Goal: Task Accomplishment & Management: Manage account settings

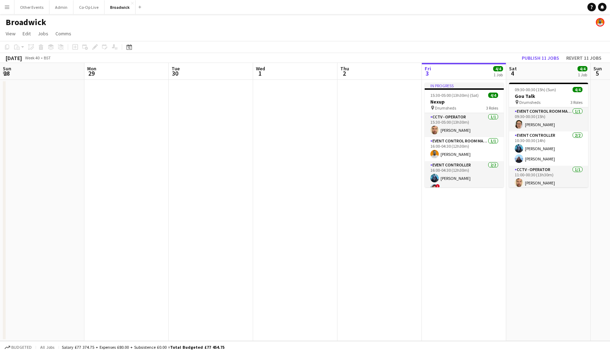
scroll to position [0, 259]
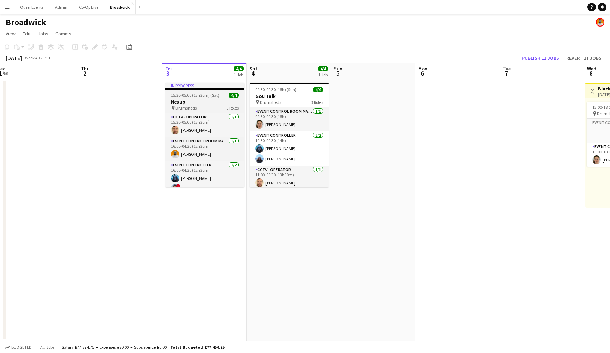
click at [223, 104] on h3 "Nexup" at bounding box center [204, 101] width 79 height 6
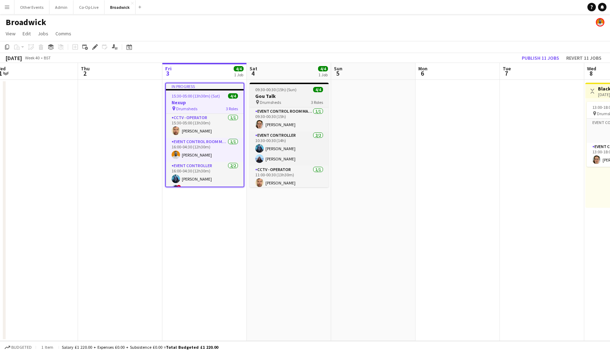
click at [297, 86] on app-job-card "09:30-00:30 (15h) (Sun) 4/4 Gou Talk pin Drumsheds 3 Roles Event Control Room M…" at bounding box center [289, 135] width 79 height 104
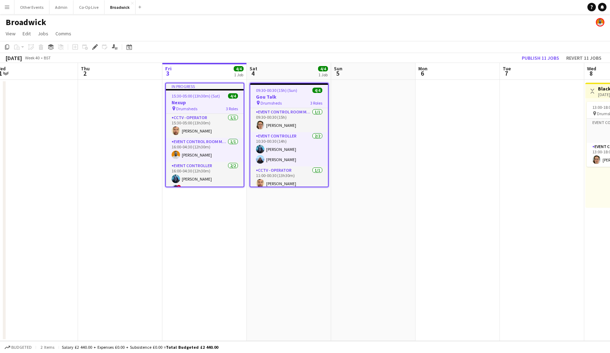
click at [90, 47] on div "Add job Add linked Job Edit Edit linked Job Applicants" at bounding box center [92, 47] width 54 height 8
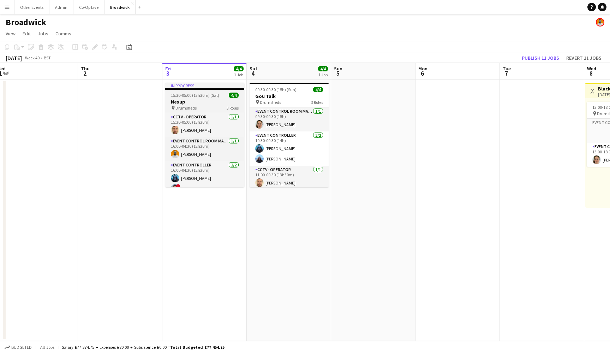
click at [200, 102] on h3 "Nexup" at bounding box center [204, 101] width 79 height 6
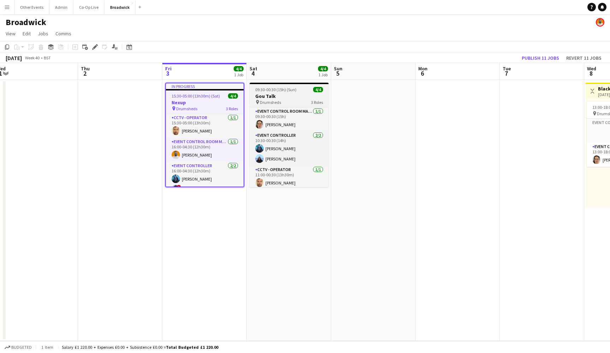
click at [274, 94] on h3 "Gou Talk" at bounding box center [289, 96] width 79 height 6
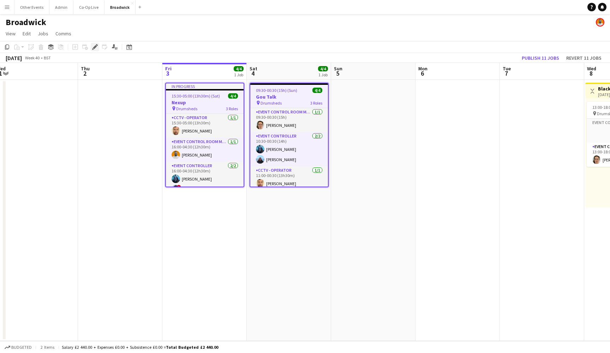
click at [98, 48] on div "Edit" at bounding box center [95, 47] width 8 height 8
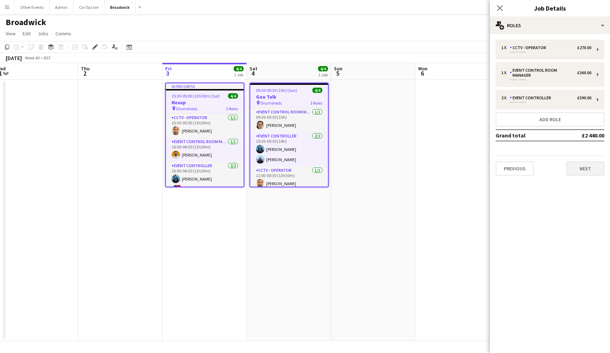
click at [581, 162] on button "Next" at bounding box center [585, 168] width 38 height 14
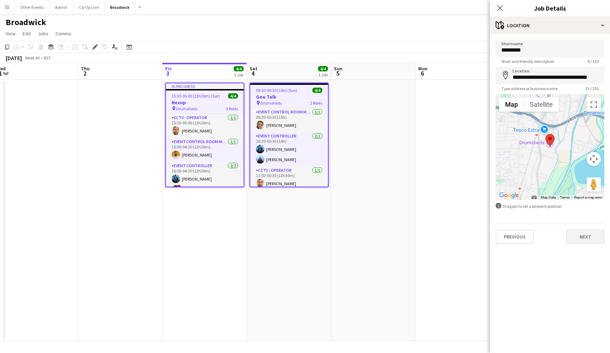
click at [594, 238] on button "Next" at bounding box center [585, 236] width 38 height 14
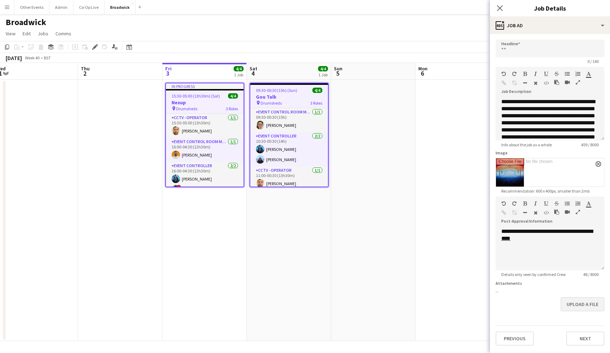
click at [590, 307] on button "Upload a file" at bounding box center [582, 304] width 44 height 14
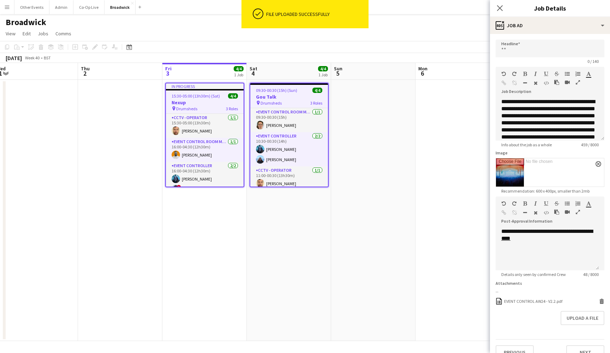
scroll to position [12, 0]
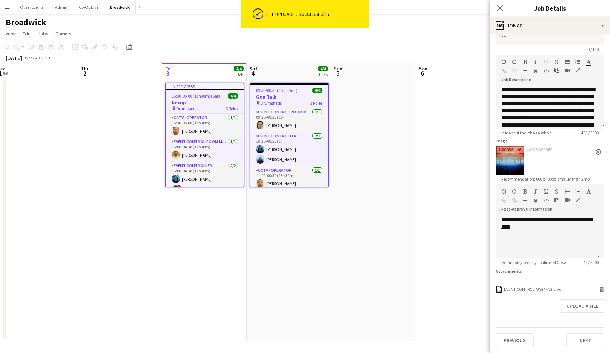
drag, startPoint x: 582, startPoint y: 341, endPoint x: 579, endPoint y: 334, distance: 7.4
click at [582, 341] on button "Next" at bounding box center [585, 340] width 38 height 14
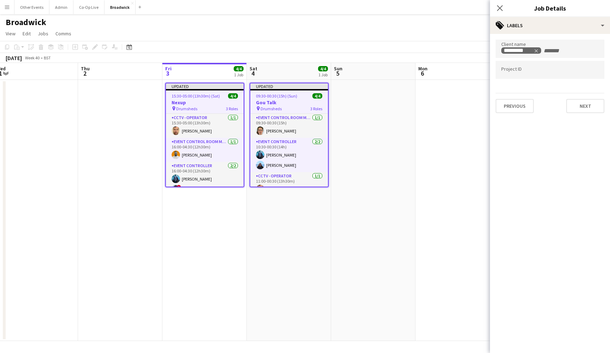
scroll to position [0, 0]
click at [500, 6] on icon "Close pop-in" at bounding box center [499, 8] width 7 height 7
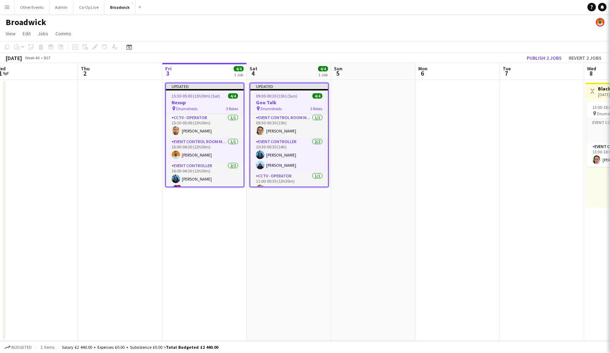
click at [378, 161] on app-date-cell at bounding box center [373, 210] width 84 height 261
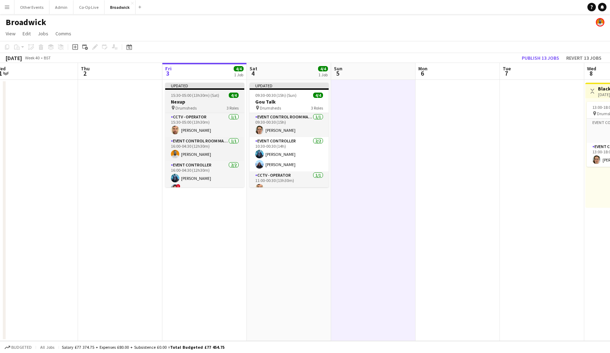
click at [209, 102] on h3 "Nexup" at bounding box center [204, 101] width 79 height 6
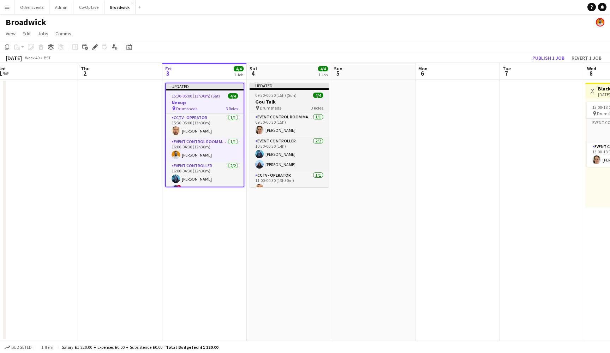
click at [278, 103] on h3 "Gou Talk" at bounding box center [289, 101] width 79 height 6
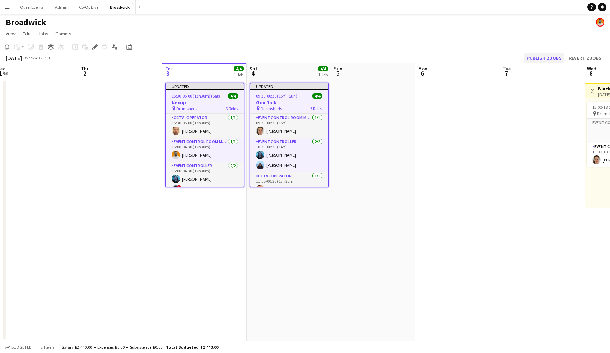
click at [553, 59] on button "Publish 2 jobs" at bounding box center [544, 57] width 41 height 9
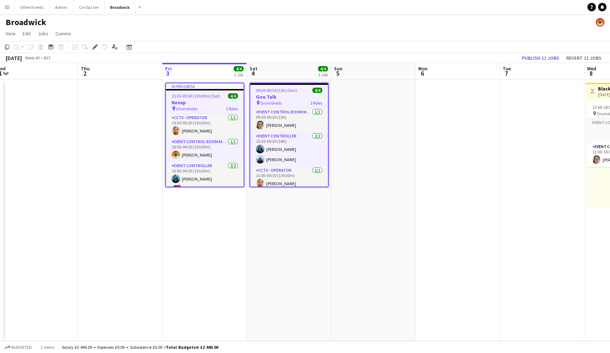
click at [380, 142] on app-date-cell at bounding box center [373, 210] width 84 height 261
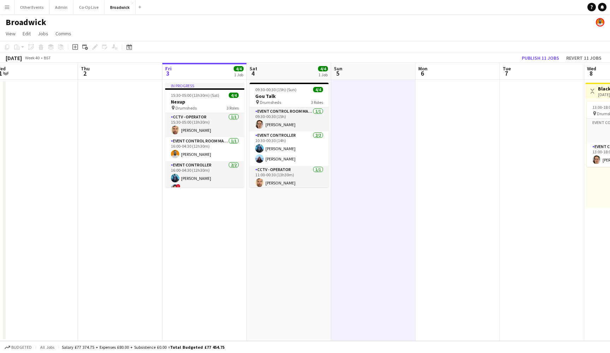
click at [198, 235] on app-date-cell "In progress 15:30-05:00 (13h30m) (Sat) 4/4 Nexup pin Drumsheds 3 Roles CCTV - O…" at bounding box center [204, 210] width 84 height 261
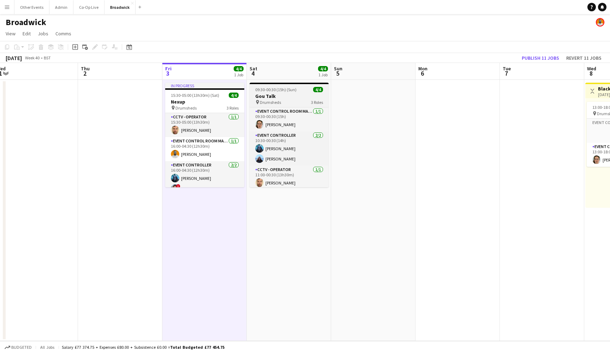
click at [292, 97] on h3 "Gou Talk" at bounding box center [289, 96] width 79 height 6
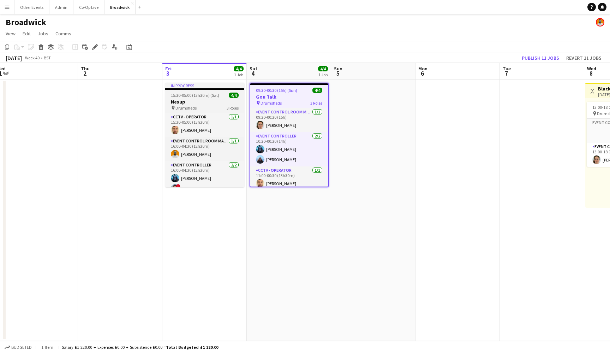
click at [216, 94] on span "15:30-05:00 (13h30m) (Sat)" at bounding box center [195, 94] width 48 height 5
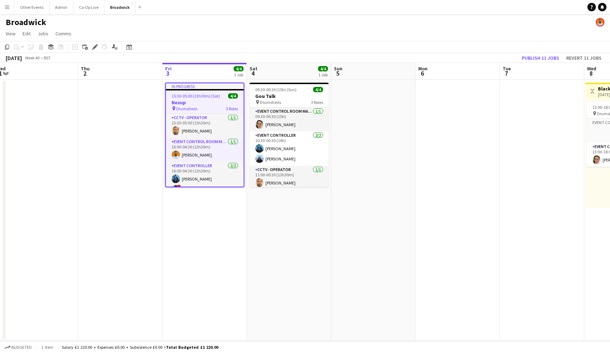
click at [372, 104] on app-date-cell at bounding box center [373, 210] width 84 height 261
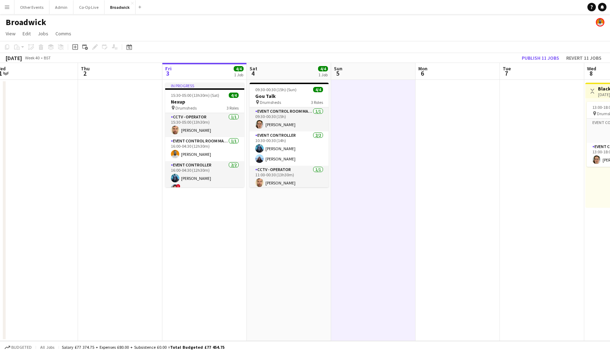
scroll to position [-149, 0]
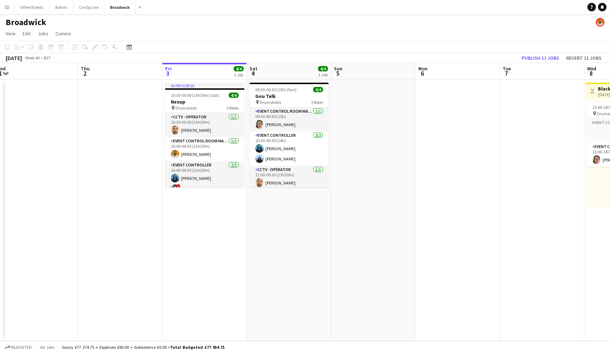
click at [241, 36] on app-page-menu "View Day view expanded Day view collapsed Month view Date picker Jump to today …" at bounding box center [305, 34] width 610 height 13
click at [314, 256] on app-date-cell "09:30-00:30 (15h) (Sun) 4/4 Gou Talk pin Drumsheds 3 Roles Event Control Room M…" at bounding box center [289, 210] width 84 height 261
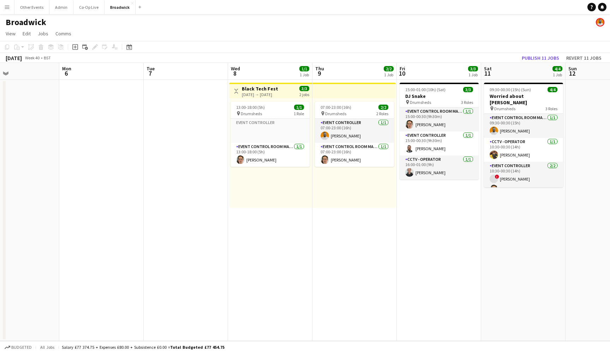
scroll to position [0, 279]
click at [457, 259] on app-date-cell "15:00-01:00 (10h) (Sat) 3/3 DJ Snake pin Drumsheds 3 Roles Event Control Room M…" at bounding box center [438, 210] width 84 height 261
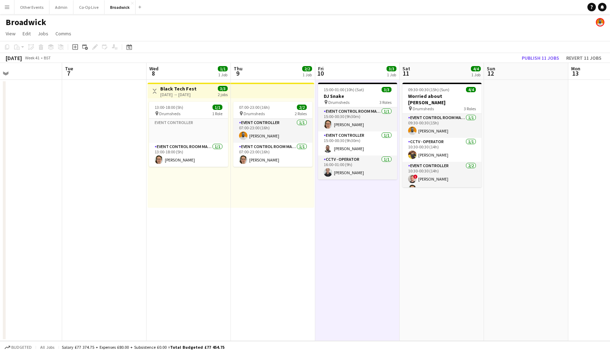
scroll to position [0, 193]
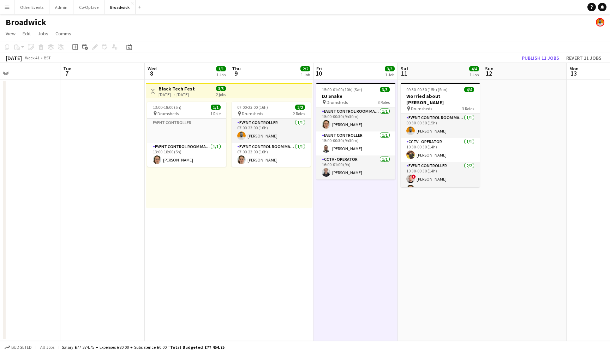
click at [454, 258] on app-date-cell "09:30-00:30 (15h) (Sun) 4/4 Worried about Henry pin Drumsheds 3 Roles Event Con…" at bounding box center [440, 210] width 84 height 261
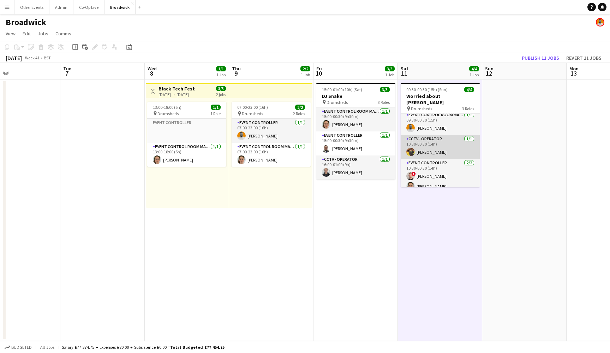
scroll to position [2, 0]
click at [444, 146] on app-card-role "CCTV - Operator 1/1 10:30-00:30 (14h) tamar Howell" at bounding box center [440, 147] width 79 height 24
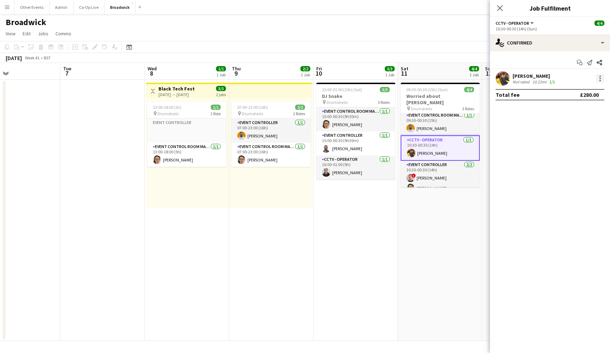
click at [599, 79] on div at bounding box center [600, 78] width 8 height 8
click at [562, 159] on span "Remove" at bounding box center [565, 159] width 21 height 6
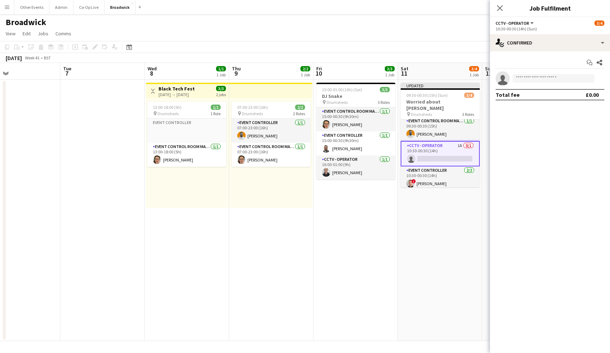
click at [422, 265] on app-date-cell "Updated 09:30-00:30 (15h) (Sun) 3/4 Worried about Henry pin Drumsheds 3 Roles E…" at bounding box center [440, 210] width 84 height 261
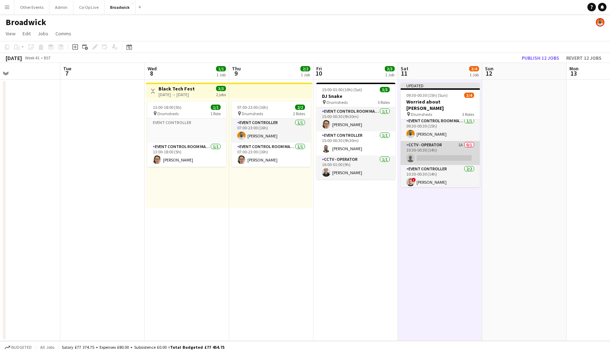
click at [456, 151] on app-card-role "CCTV - Operator 1A 0/1 10:30-00:30 (14h) single-neutral-actions" at bounding box center [440, 153] width 79 height 24
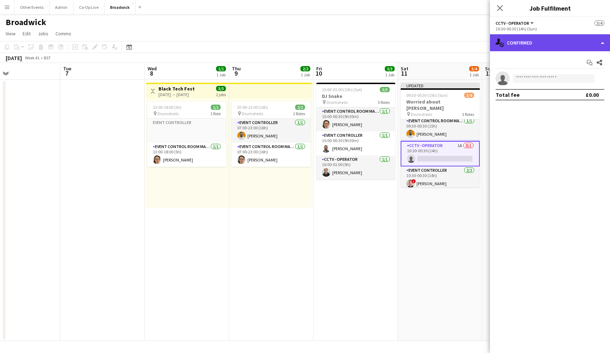
click at [578, 44] on div "single-neutral-actions-check-2 Confirmed" at bounding box center [550, 42] width 120 height 17
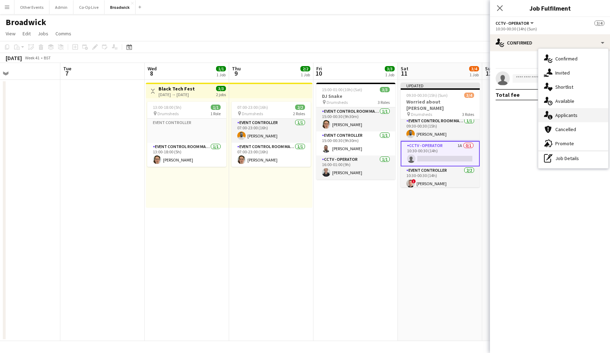
click at [584, 112] on div "single-neutral-actions-information Applicants" at bounding box center [573, 115] width 70 height 14
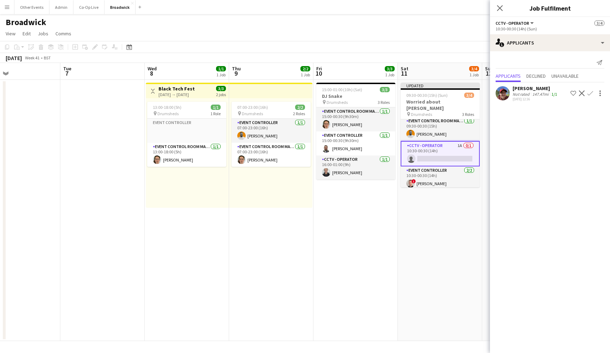
click at [591, 94] on app-icon "Confirm" at bounding box center [590, 93] width 6 height 6
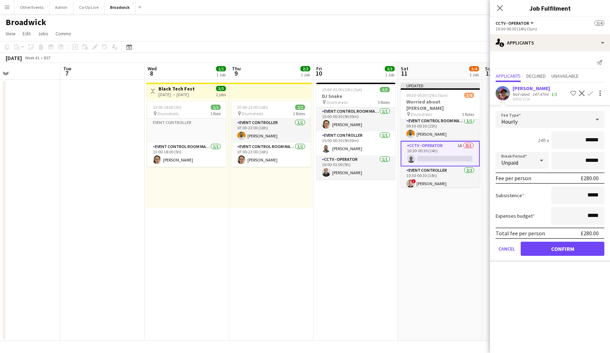
click at [565, 250] on button "Confirm" at bounding box center [563, 248] width 84 height 14
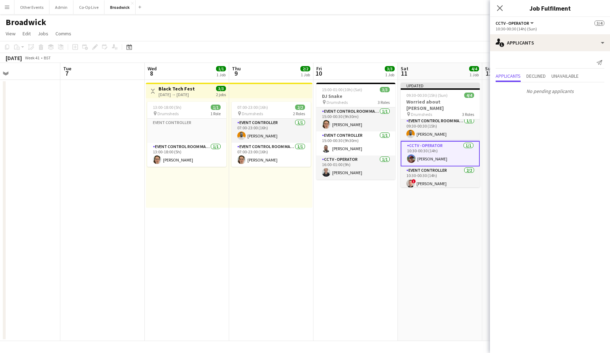
click at [458, 260] on app-date-cell "Updated 09:30-00:30 (15h) (Sun) 4/4 Worried about Henry pin Drumsheds 3 Roles E…" at bounding box center [440, 210] width 84 height 261
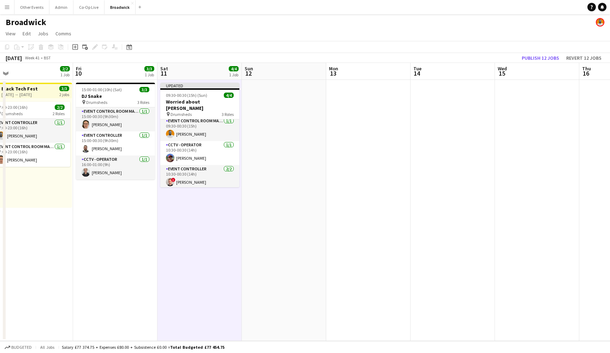
scroll to position [0, 266]
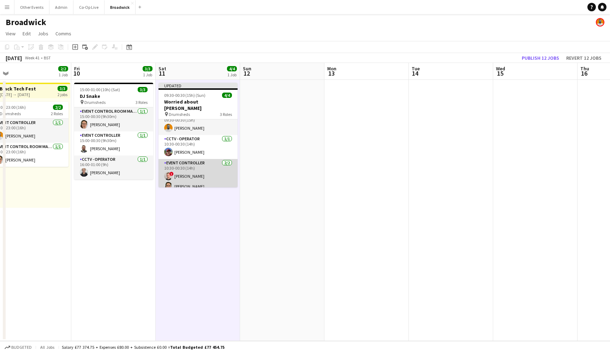
click at [212, 168] on app-card-role "Event Controller 2/2 10:30-00:30 (14h) ! Louis Davey Natasha Kerswell" at bounding box center [197, 176] width 79 height 34
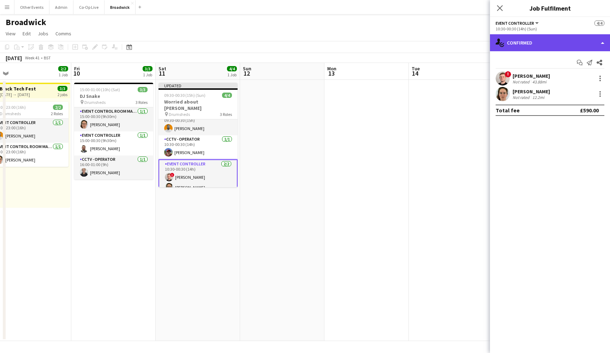
click at [575, 46] on div "single-neutral-actions-check-2 Confirmed" at bounding box center [550, 42] width 120 height 17
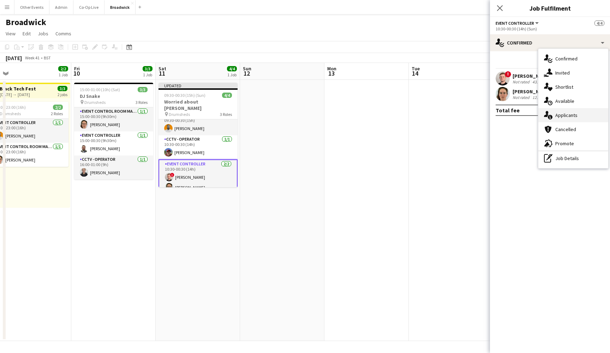
click at [595, 119] on div "single-neutral-actions-information Applicants" at bounding box center [573, 115] width 70 height 14
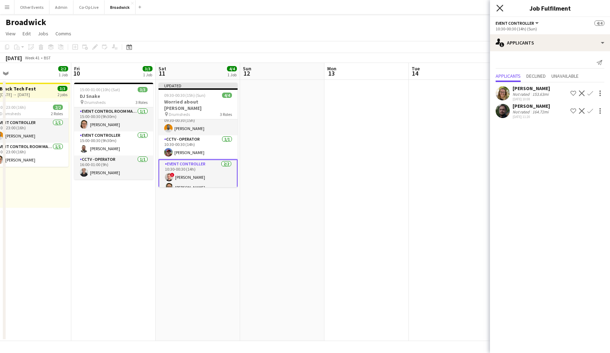
click at [500, 10] on icon "Close pop-in" at bounding box center [499, 8] width 7 height 7
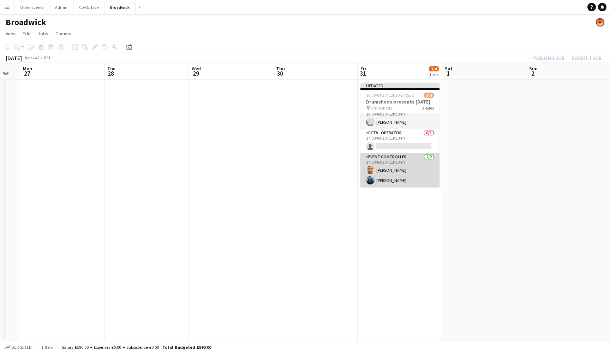
scroll to position [14, 0]
click at [408, 164] on app-card-role "Event Controller 2/2 17:00-04:30 (11h30m) Clayton Freeman Francesca Manktelow" at bounding box center [399, 170] width 79 height 34
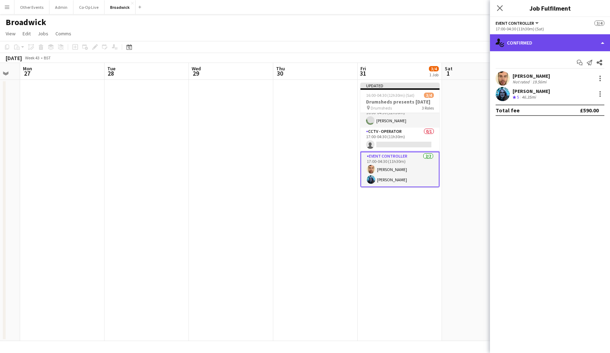
click at [586, 41] on div "single-neutral-actions-check-2 Confirmed" at bounding box center [550, 42] width 120 height 17
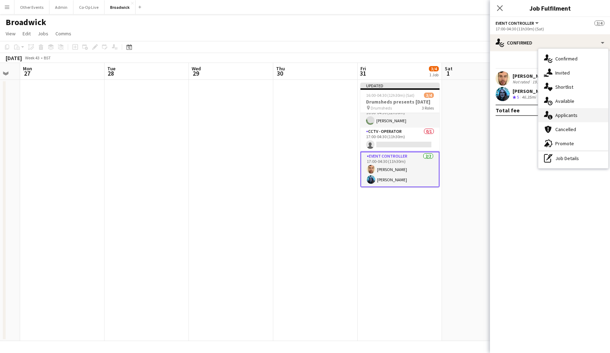
click at [597, 108] on div "single-neutral-actions-information Applicants" at bounding box center [573, 115] width 70 height 14
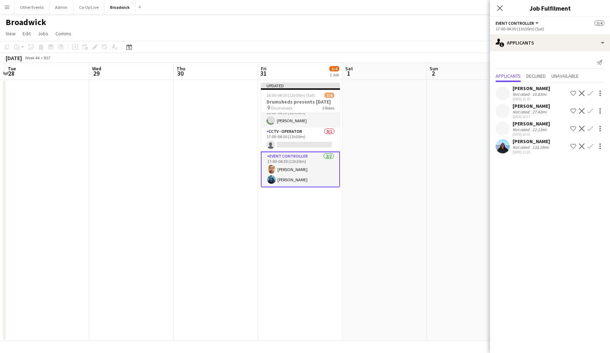
scroll to position [0, 339]
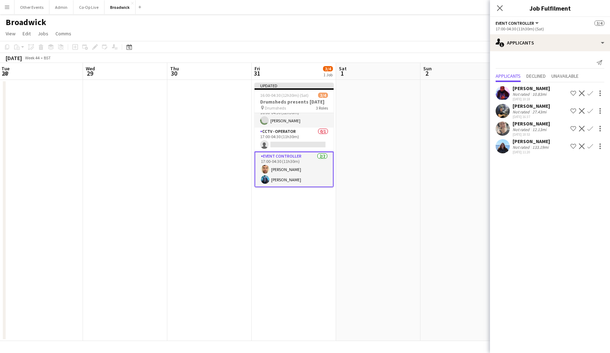
click at [312, 238] on app-date-cell "Updated 16:00-04:30 (12h30m) (Sat) 3/4 Drumsheds presents Halloween pin Drumshe…" at bounding box center [294, 210] width 84 height 261
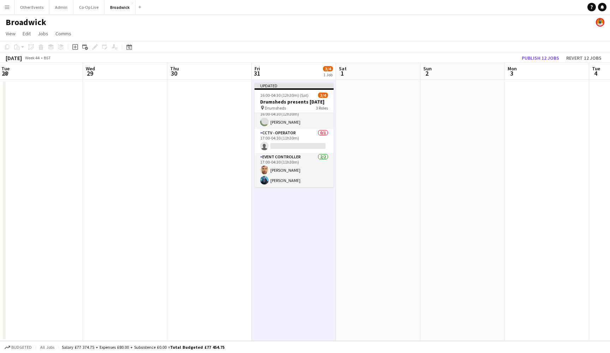
click at [286, 242] on app-date-cell "Updated 16:00-04:30 (12h30m) (Sat) 3/4 Drumsheds presents Halloween pin Drumshe…" at bounding box center [294, 210] width 84 height 261
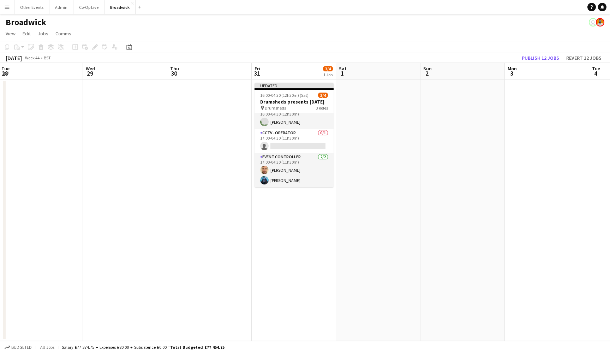
click at [408, 33] on app-page-menu "View Day view expanded Day view collapsed Month view Date picker Jump to today …" at bounding box center [305, 34] width 610 height 13
click at [312, 199] on app-date-cell "Updated 16:00-04:30 (12h30m) (Sat) 3/4 Drumsheds presents Halloween pin Drumshe…" at bounding box center [294, 210] width 84 height 261
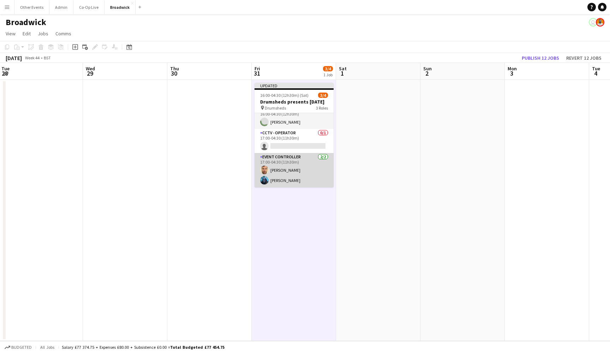
click at [307, 169] on app-card-role "Event Controller 2/2 17:00-04:30 (11h30m) Clayton Freeman Francesca Manktelow" at bounding box center [293, 170] width 79 height 34
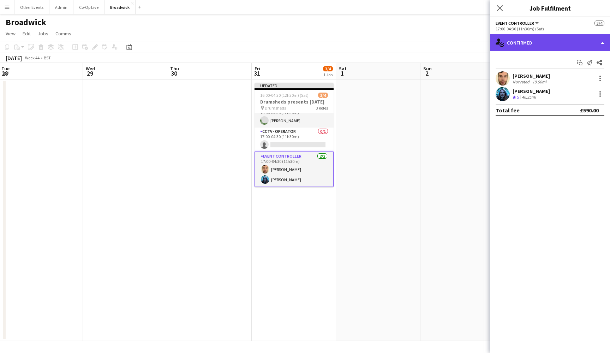
click at [567, 43] on div "single-neutral-actions-check-2 Confirmed" at bounding box center [550, 42] width 120 height 17
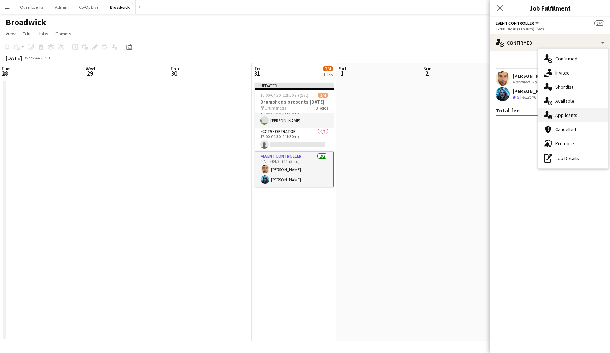
click at [582, 118] on div "single-neutral-actions-information Applicants" at bounding box center [573, 115] width 70 height 14
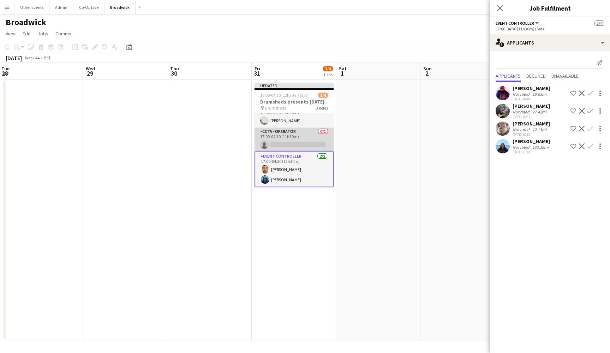
scroll to position [16, 0]
click at [54, 0] on button "Admin Close" at bounding box center [61, 7] width 24 height 14
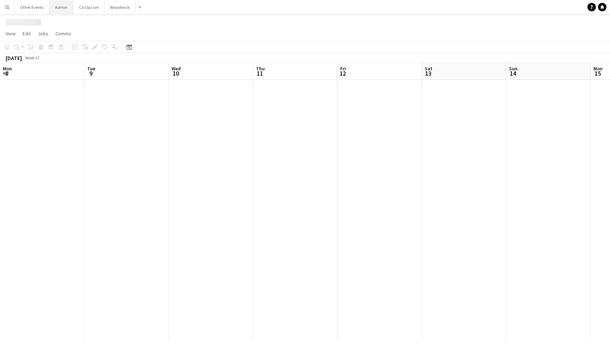
scroll to position [0, 263]
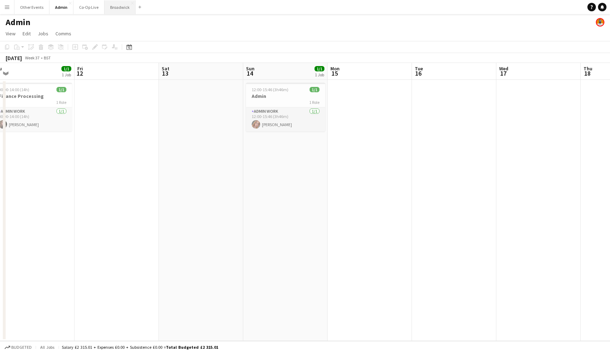
click at [121, 11] on button "Broadwick Close" at bounding box center [119, 7] width 31 height 14
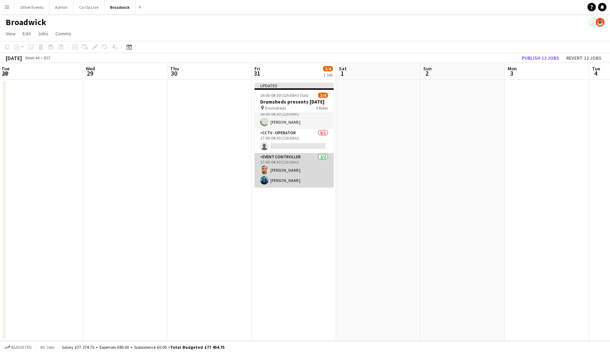
scroll to position [14, 0]
click at [306, 173] on app-card-role "Event Controller 2/2 17:00-04:30 (11h30m) Clayton Freeman Francesca Manktelow" at bounding box center [293, 170] width 79 height 34
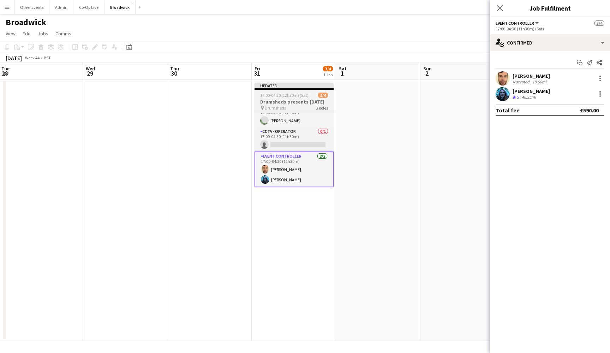
click at [296, 101] on h3 "Drumsheds presents Halloween" at bounding box center [293, 101] width 79 height 6
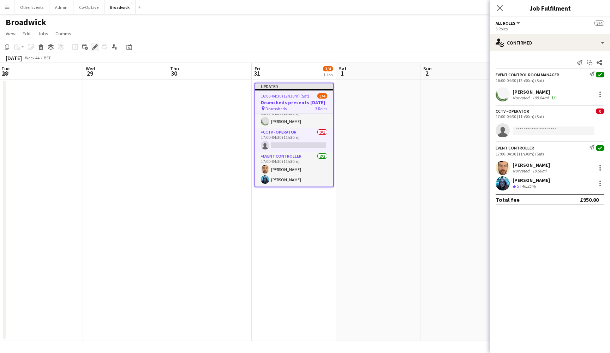
click at [97, 47] on icon "Edit" at bounding box center [95, 47] width 6 height 6
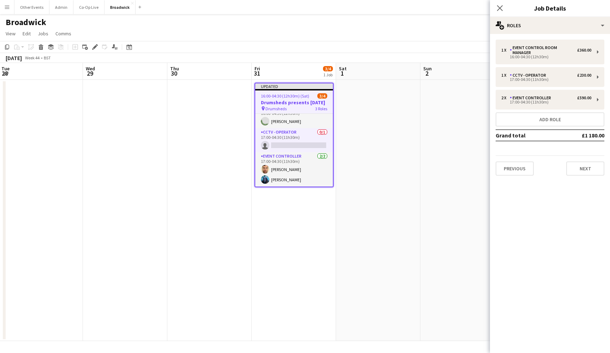
click at [286, 95] on span "16:00-04:30 (12h30m) (Sat)" at bounding box center [285, 95] width 48 height 5
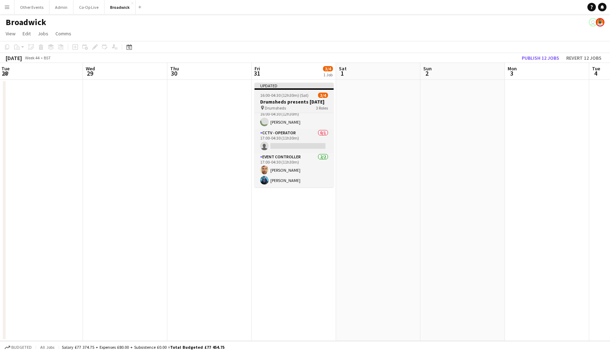
click at [286, 95] on span "16:00-04:30 (12h30m) (Sat)" at bounding box center [284, 94] width 48 height 5
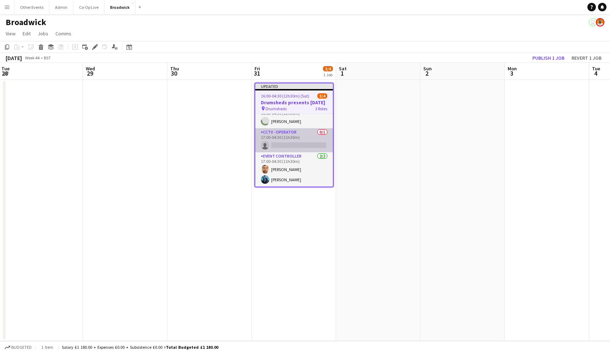
click at [296, 143] on app-card-role "CCTV - Operator 0/1 17:00-04:30 (11h30m) single-neutral-actions" at bounding box center [294, 140] width 78 height 24
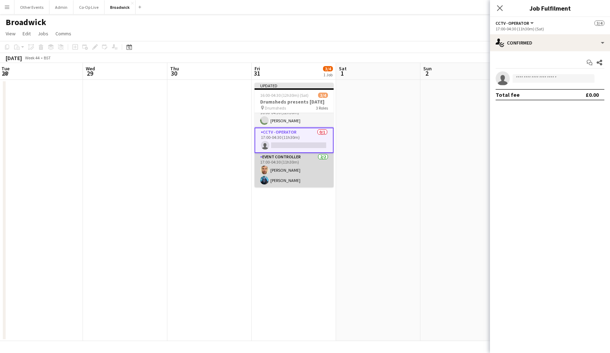
click at [303, 170] on app-card-role "Event Controller 2/2 17:00-04:30 (11h30m) Clayton Freeman Francesca Manktelow" at bounding box center [293, 170] width 79 height 34
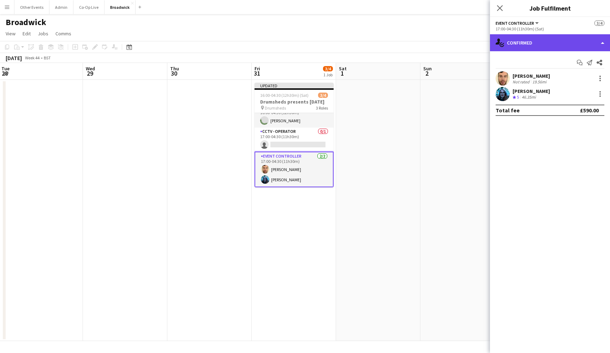
click at [589, 39] on div "single-neutral-actions-check-2 Confirmed" at bounding box center [550, 42] width 120 height 17
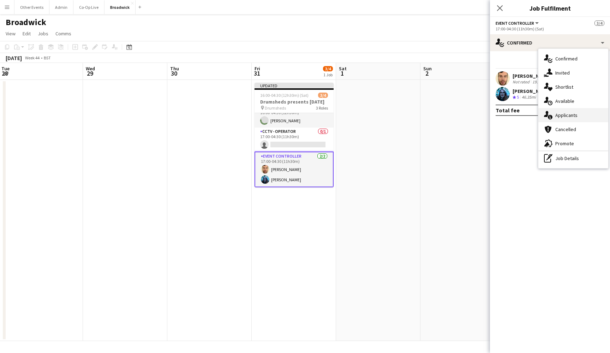
click at [589, 115] on div "single-neutral-actions-information Applicants" at bounding box center [573, 115] width 70 height 14
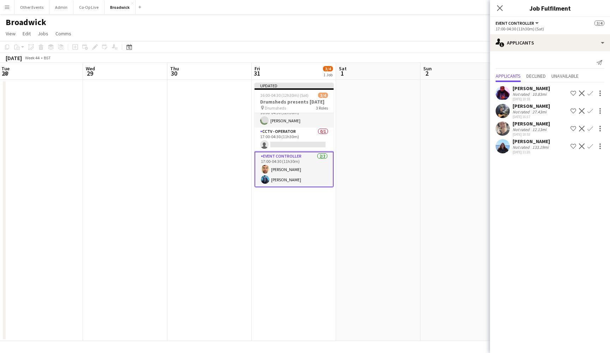
click at [535, 143] on div "[PERSON_NAME]" at bounding box center [530, 141] width 37 height 6
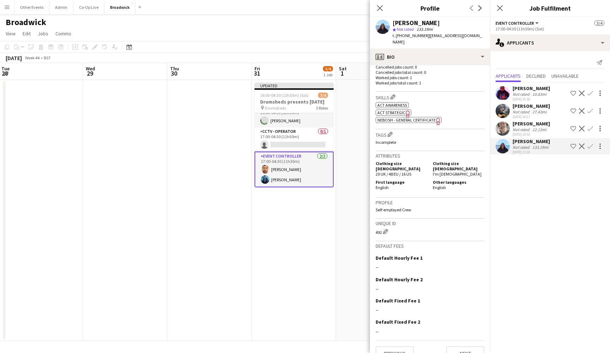
scroll to position [199, 0]
click at [330, 246] on app-date-cell "Updated 16:00-04:30 (12h30m) (Sat) 3/4 Drumsheds presents Halloween pin Drumshe…" at bounding box center [294, 210] width 84 height 261
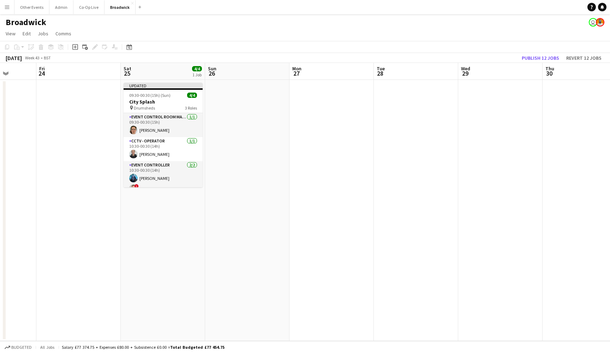
scroll to position [0, 215]
click at [88, 13] on button "Co-Op Live Close" at bounding box center [88, 7] width 31 height 14
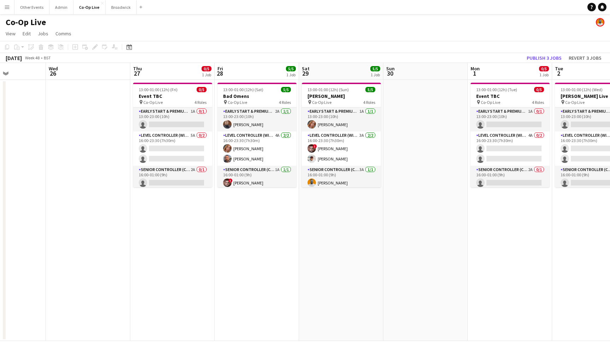
scroll to position [0, 204]
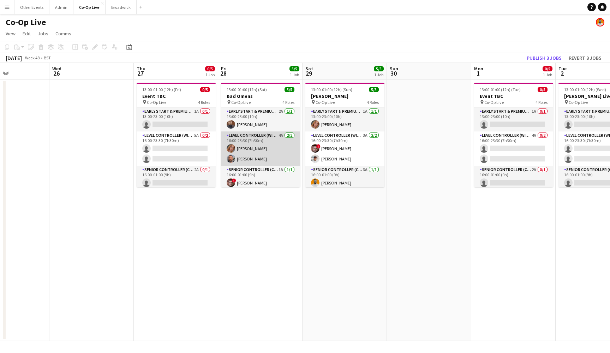
click at [269, 146] on app-card-role "Level Controller (with CCTV) 4A 2/2 16:00-23:30 (7h30m) Ashley Fielding David R…" at bounding box center [260, 148] width 79 height 34
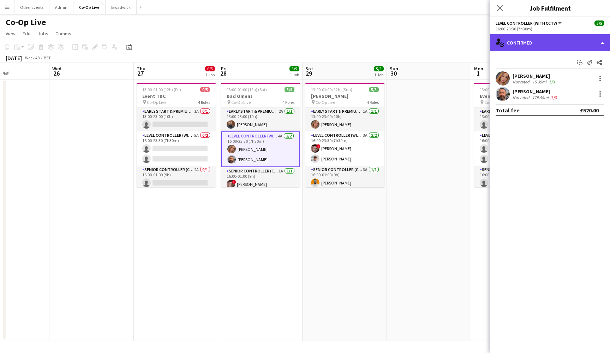
click at [583, 44] on div "single-neutral-actions-check-2 Confirmed" at bounding box center [550, 42] width 120 height 17
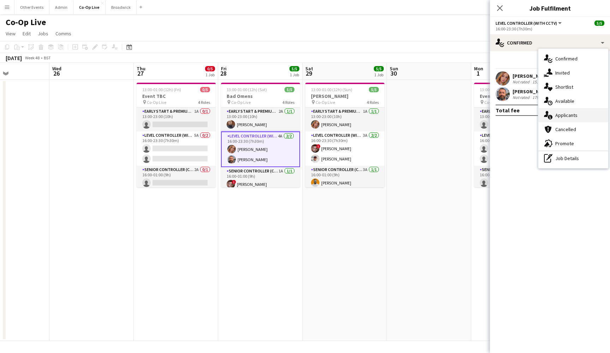
click at [582, 117] on div "single-neutral-actions-information Applicants" at bounding box center [573, 115] width 70 height 14
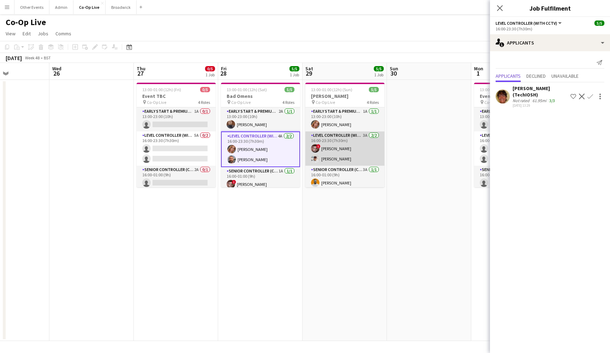
click at [347, 150] on app-card-role "Level Controller (with CCTV) 3A 2/2 16:00-23:30 (7h30m) ! Aaron Spalding Matt G…" at bounding box center [344, 148] width 79 height 34
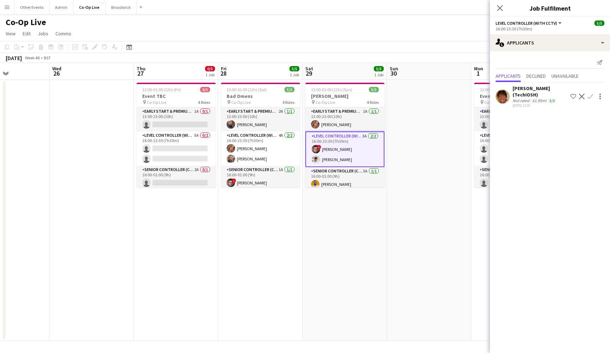
scroll to position [0, 0]
click at [134, 48] on div "Date picker OCT 2025 OCT 2025 Monday M Tuesday T Wednesday W Thursday T Friday …" at bounding box center [127, 47] width 16 height 8
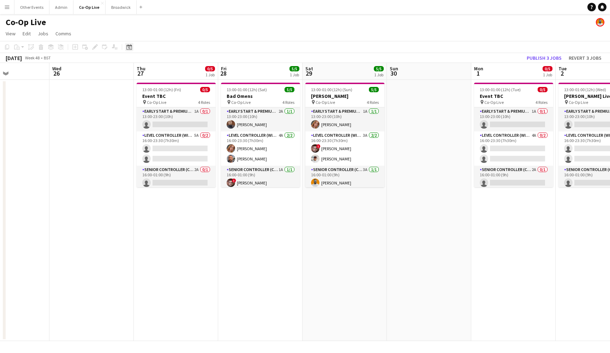
click at [128, 47] on icon "Date picker" at bounding box center [129, 47] width 6 height 6
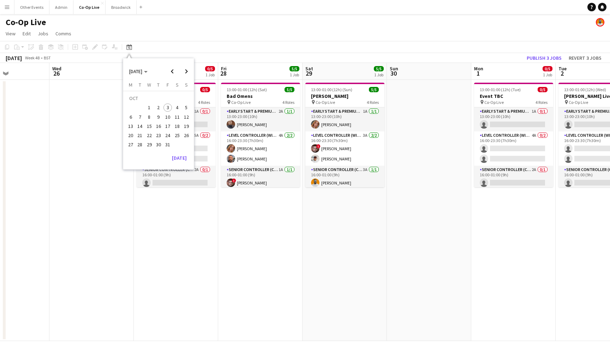
click at [162, 146] on span "30" at bounding box center [158, 144] width 8 height 8
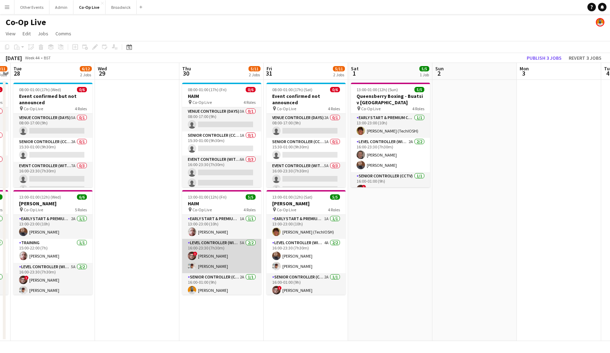
click at [221, 255] on app-card-role "Level Controller (with CCTV) 5A 2/2 16:00-23:30 (7h30m) ! Aaron Spalding Matt G…" at bounding box center [221, 256] width 79 height 34
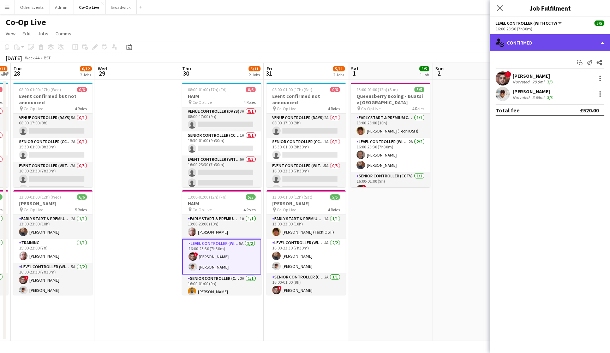
click at [561, 41] on div "single-neutral-actions-check-2 Confirmed" at bounding box center [550, 42] width 120 height 17
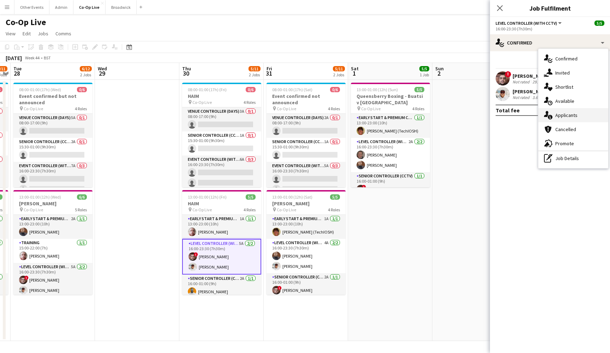
click at [569, 112] on span "Applicants" at bounding box center [566, 115] width 22 height 6
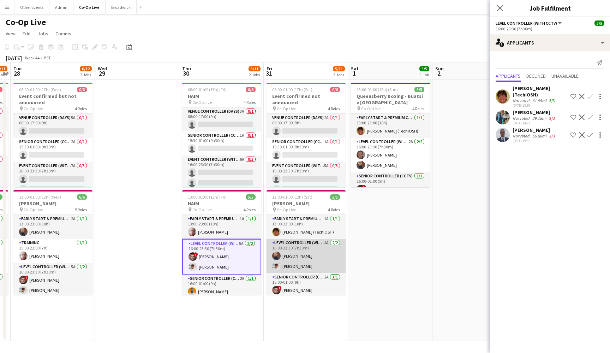
click at [302, 260] on app-card-role "Level Controller (with CCTV) 4A 2/2 16:00-23:30 (7h30m) Peter McGrory Matt Gilm…" at bounding box center [305, 256] width 79 height 34
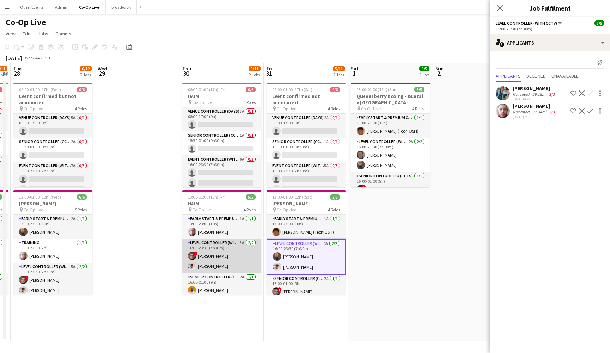
click at [240, 256] on app-card-role "Level Controller (with CCTV) 5A 2/2 16:00-23:30 (7h30m) ! Aaron Spalding Matt G…" at bounding box center [221, 256] width 79 height 34
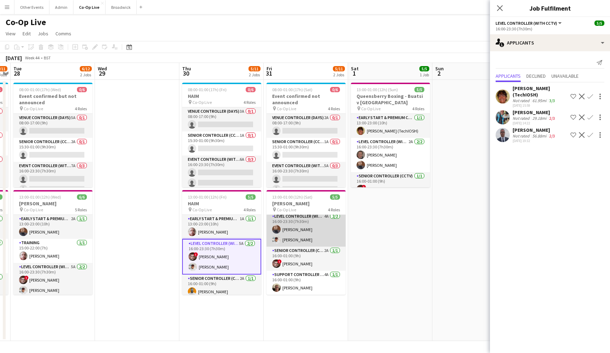
scroll to position [26, 0]
click at [325, 230] on app-card-role "Level Controller (with CCTV) 4A 2/2 16:00-23:30 (7h30m) Peter McGrory Matt Gilm…" at bounding box center [305, 229] width 79 height 34
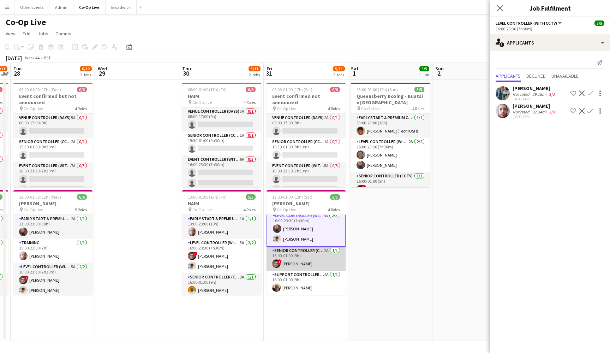
scroll to position [28, 0]
click at [324, 265] on app-card-role "Senior Controller (CCTV) 2A 1/1 16:00-01:00 (9h) ! Aaron Spalding" at bounding box center [305, 258] width 79 height 24
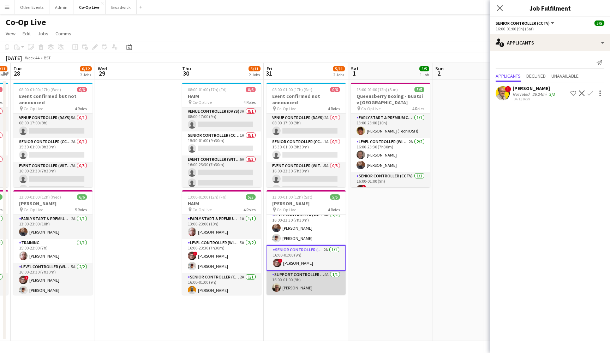
click at [323, 278] on app-card-role "Support Controller (with CCTV) 4A 1/1 16:00-01:00 (9h) Kevin Anderson" at bounding box center [305, 282] width 79 height 24
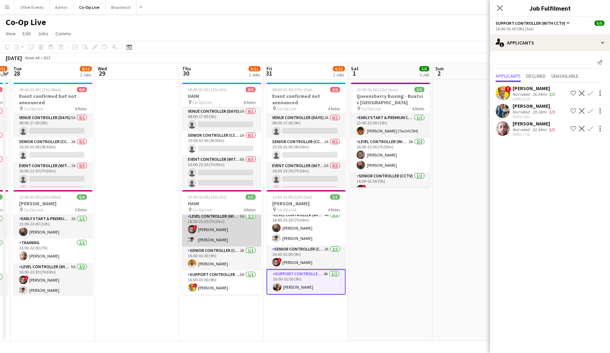
scroll to position [26, 0]
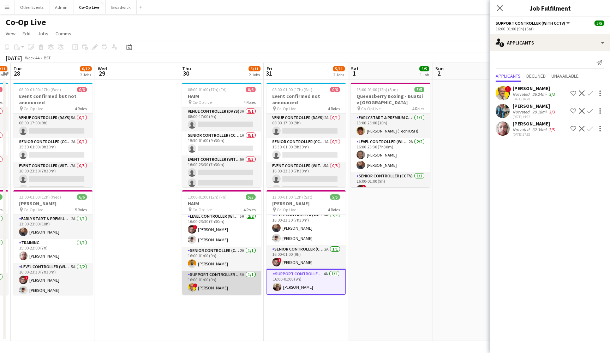
click at [241, 274] on app-card-role "Support Controller (with CCTV) 5A 1/1 16:00-01:00 (9h) ! David Sammons" at bounding box center [221, 282] width 79 height 24
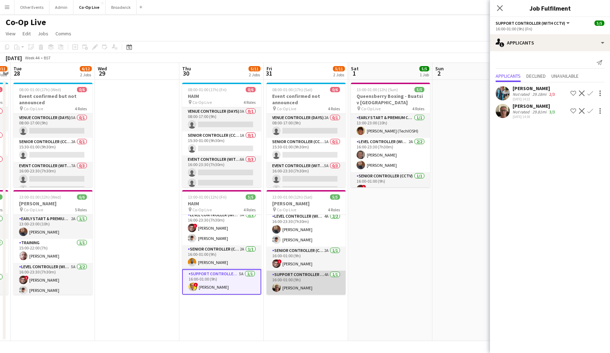
click at [317, 274] on app-card-role "Support Controller (with CCTV) 4A 1/1 16:00-01:00 (9h) Kevin Anderson" at bounding box center [305, 282] width 79 height 24
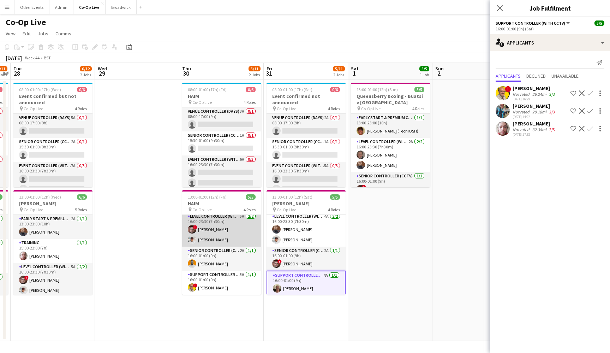
click at [233, 236] on app-card-role "Level Controller (with CCTV) 5A 2/2 16:00-23:30 (7h30m) ! Aaron Spalding Matt G…" at bounding box center [221, 229] width 79 height 34
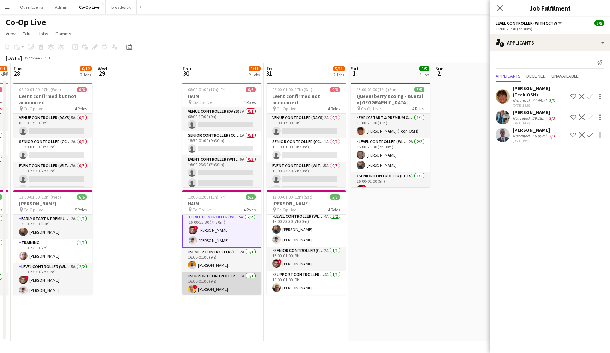
click at [236, 283] on app-card-role "Support Controller (with CCTV) 5A 1/1 16:00-01:00 (9h) ! David Sammons" at bounding box center [221, 284] width 79 height 24
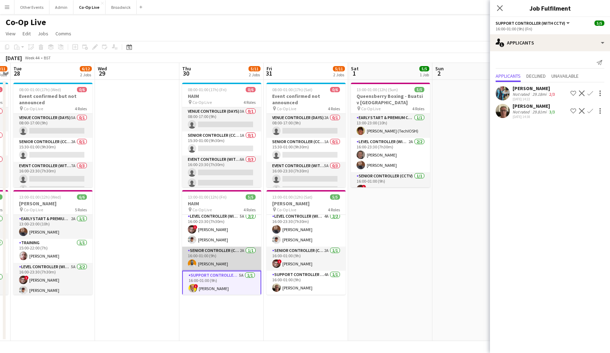
click at [236, 261] on app-card-role "Senior Controller (CCTV) 2A 1/1 16:00-01:00 (9h) Ben Sidaway" at bounding box center [221, 258] width 79 height 24
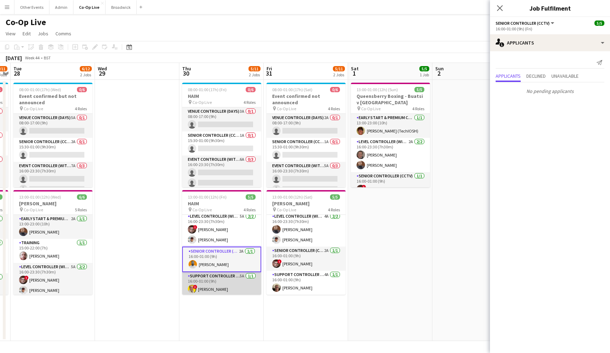
click at [233, 275] on app-card-role "Support Controller (with CCTV) 5A 1/1 16:00-01:00 (9h) ! David Sammons" at bounding box center [221, 284] width 79 height 24
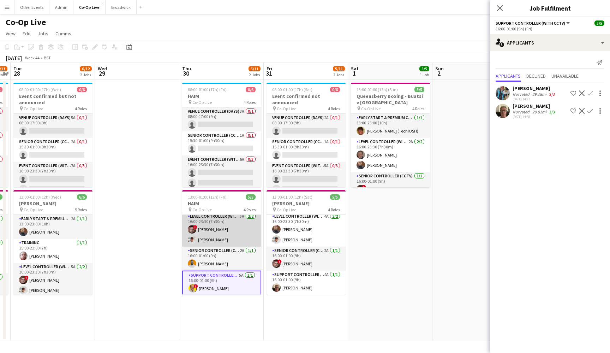
click at [238, 228] on app-card-role "Level Controller (with CCTV) 5A 2/2 16:00-23:30 (7h30m) ! Aaron Spalding Matt G…" at bounding box center [221, 229] width 79 height 34
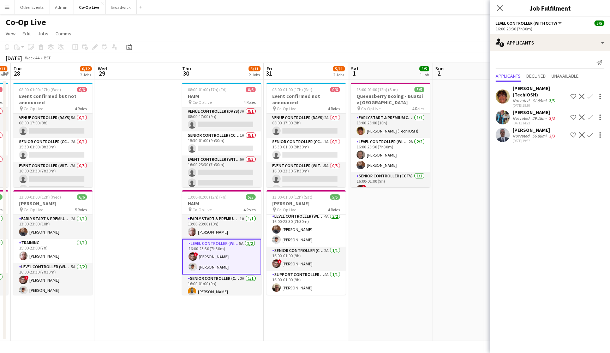
scroll to position [0, 0]
click at [220, 228] on app-card-role "Early Start & Premium Controller (with CCTV) 1A 1/1 13:00-23:00 (10h) Samuel Al…" at bounding box center [221, 227] width 79 height 24
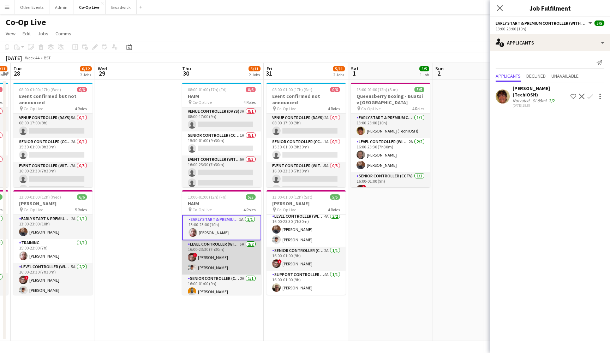
click at [220, 252] on app-card-role "Level Controller (with CCTV) 5A 2/2 16:00-23:30 (7h30m) ! Aaron Spalding Matt G…" at bounding box center [221, 257] width 79 height 34
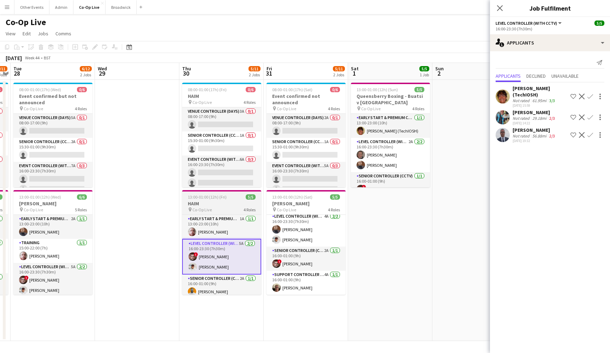
click at [236, 208] on div "pin Co-Op Live 4 Roles" at bounding box center [221, 209] width 79 height 6
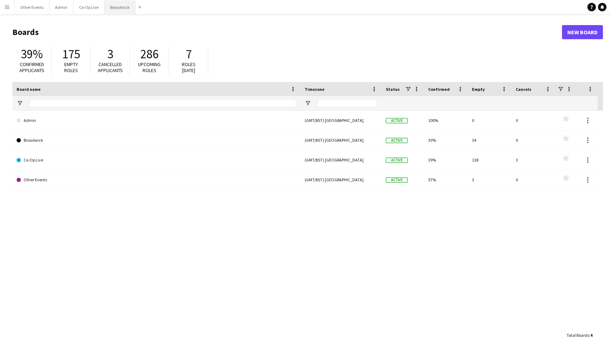
click at [117, 8] on button "Broadwick Close" at bounding box center [119, 7] width 31 height 14
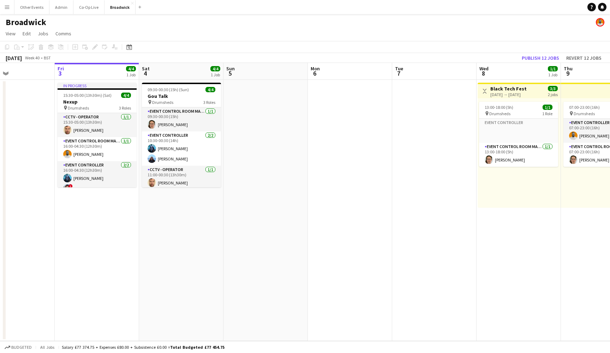
scroll to position [0, 198]
click at [105, 103] on h3 "Nexup" at bounding box center [97, 101] width 79 height 6
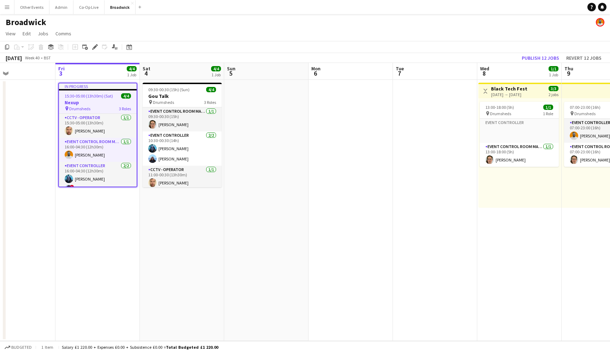
click at [335, 95] on app-date-cell at bounding box center [350, 210] width 84 height 261
